Goal: Entertainment & Leisure: Browse casually

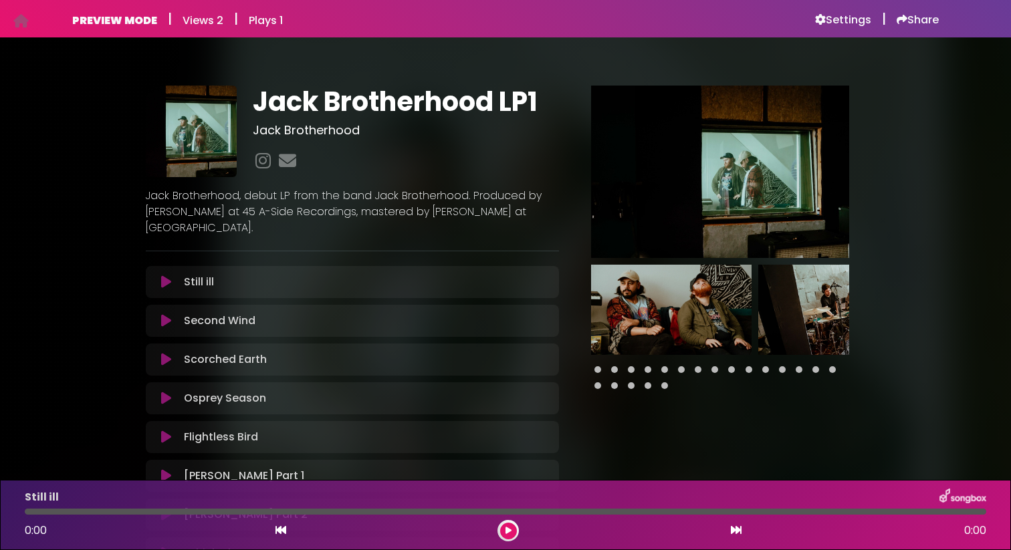
scroll to position [7, 0]
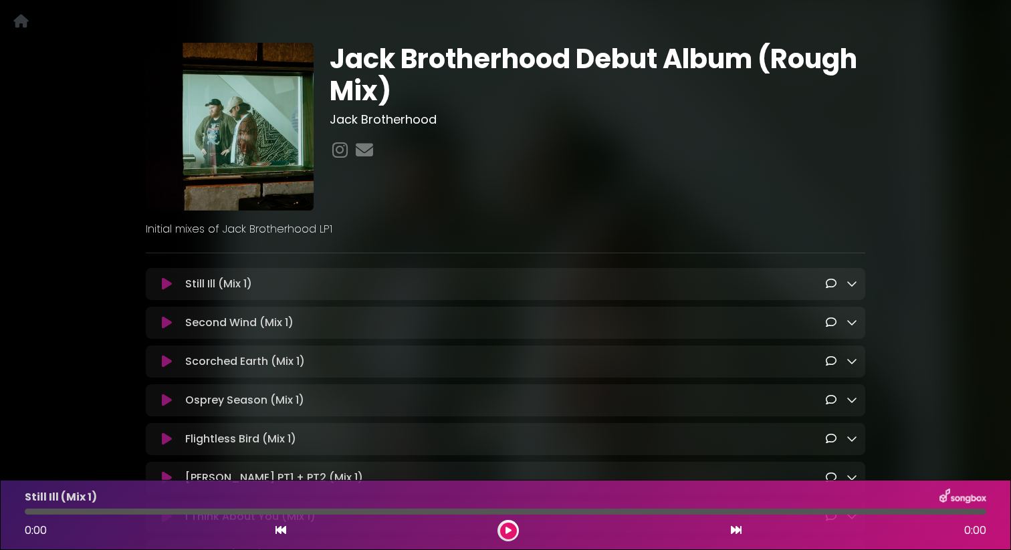
scroll to position [52, 0]
